Goal: Find specific page/section: Find specific page/section

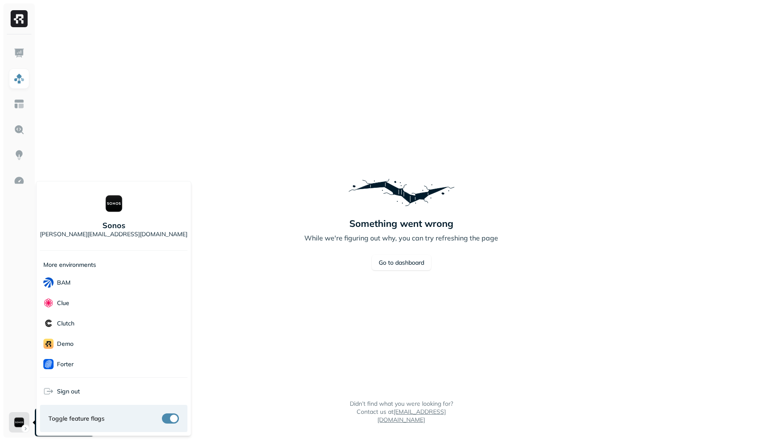
click at [18, 426] on html "Something went wrong While we're figuring out why, you can try refreshing the p…" at bounding box center [382, 220] width 765 height 441
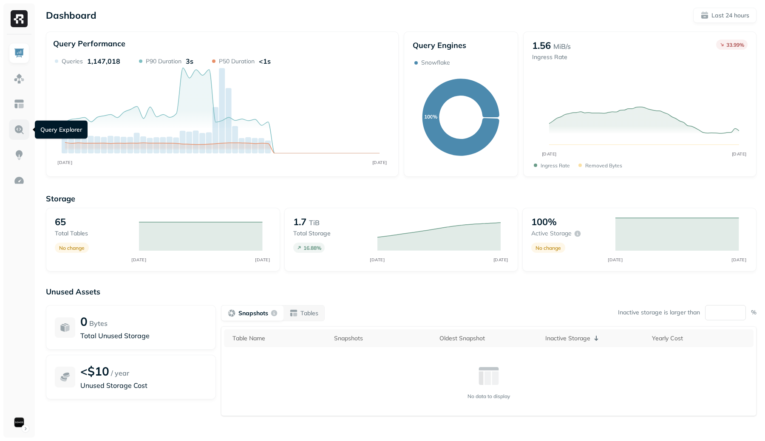
click at [19, 134] on img at bounding box center [19, 129] width 11 height 11
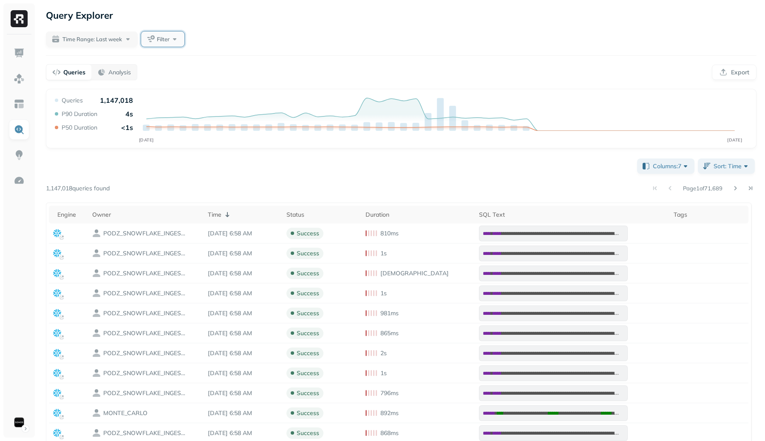
click at [168, 38] on span "Filter" at bounding box center [163, 39] width 13 height 8
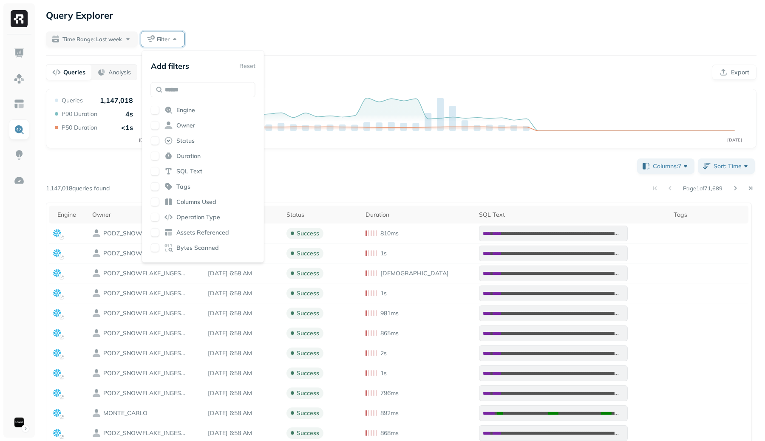
click at [158, 104] on div "Add filters Reset Engine Owner Status Duration SQL Text Tags Columns Used Opera…" at bounding box center [203, 156] width 105 height 196
click at [157, 107] on button "button" at bounding box center [155, 110] width 8 height 8
click at [294, 27] on div "**********" at bounding box center [400, 276] width 727 height 553
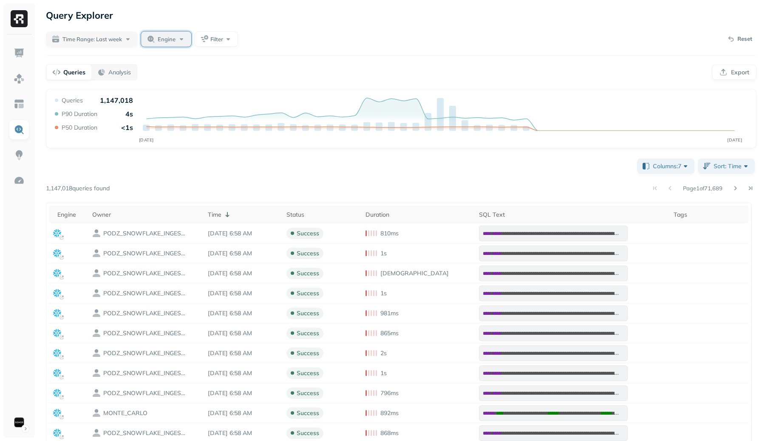
click at [172, 37] on span "Engine" at bounding box center [167, 39] width 18 height 8
click at [232, 42] on button "Filter" at bounding box center [216, 38] width 43 height 15
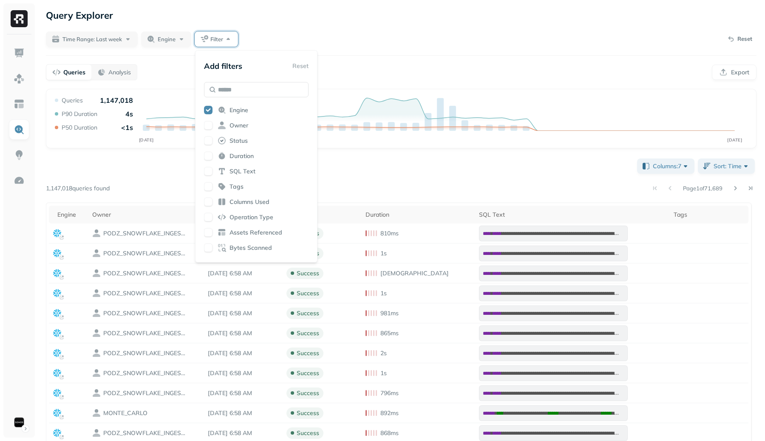
click at [205, 109] on button "button" at bounding box center [208, 110] width 8 height 8
click at [371, 14] on div "Query Explorer" at bounding box center [401, 15] width 710 height 15
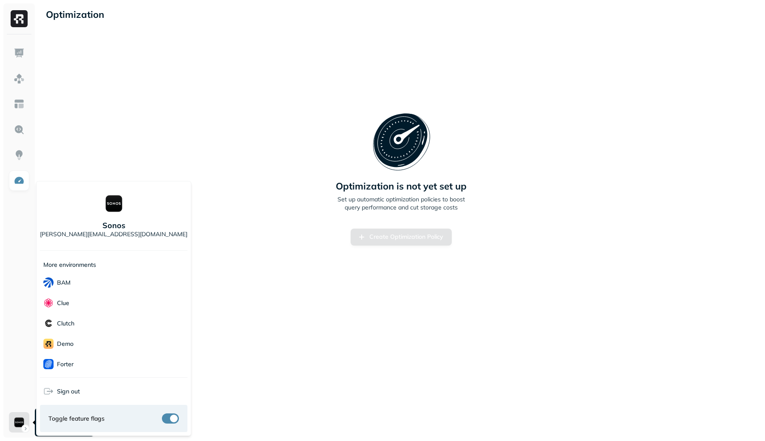
click at [18, 416] on html "Optimization New Policy Optimization is not yet set up Set up automatic optimiz…" at bounding box center [382, 220] width 765 height 441
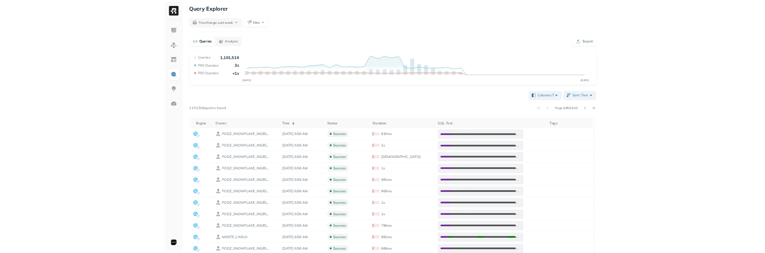
scroll to position [6, 0]
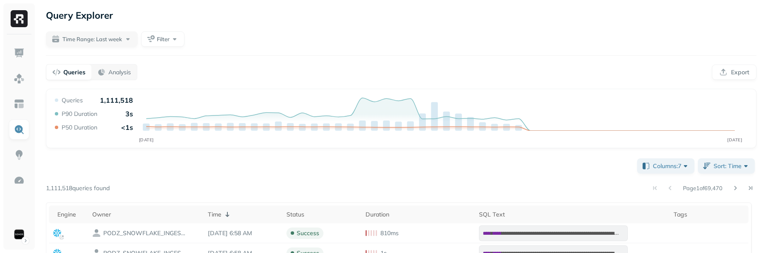
click at [260, 34] on div "Time Range: Last week Filter" at bounding box center [401, 38] width 710 height 15
